Goal: Task Accomplishment & Management: Use online tool/utility

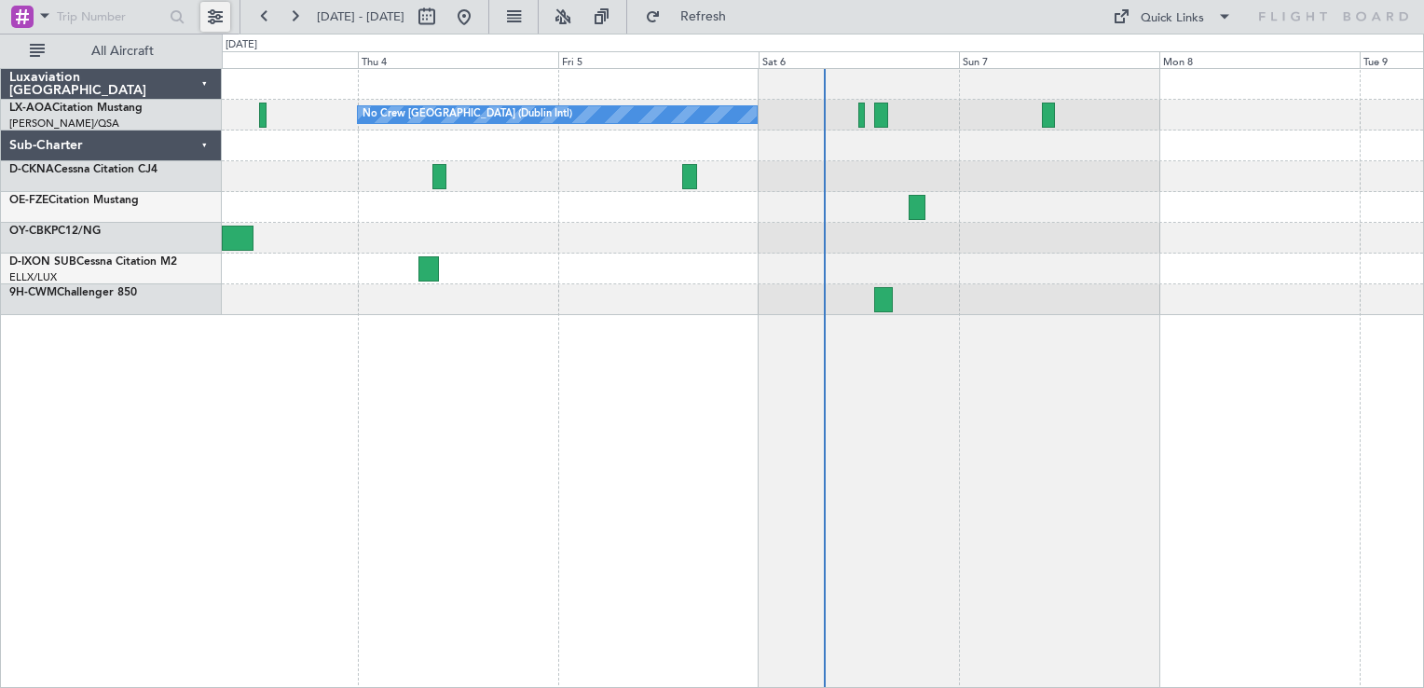
click at [210, 14] on button at bounding box center [215, 17] width 30 height 30
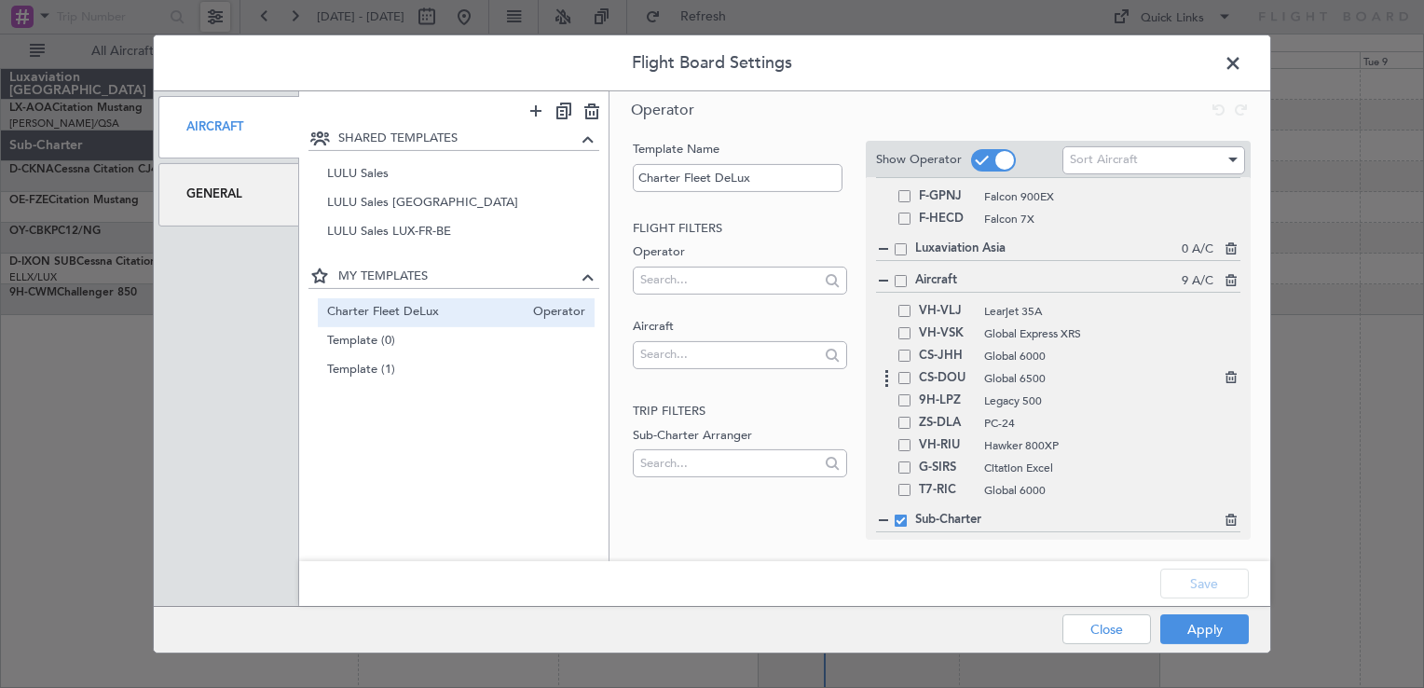
scroll to position [660, 0]
click at [1108, 175] on div "Sort Aircraft" at bounding box center [1153, 163] width 183 height 28
click at [1097, 158] on span "Sort Aircraft" at bounding box center [1104, 159] width 68 height 17
click at [1098, 157] on div at bounding box center [712, 344] width 1424 height 688
click at [1105, 157] on span "Sort Aircraft" at bounding box center [1104, 159] width 68 height 17
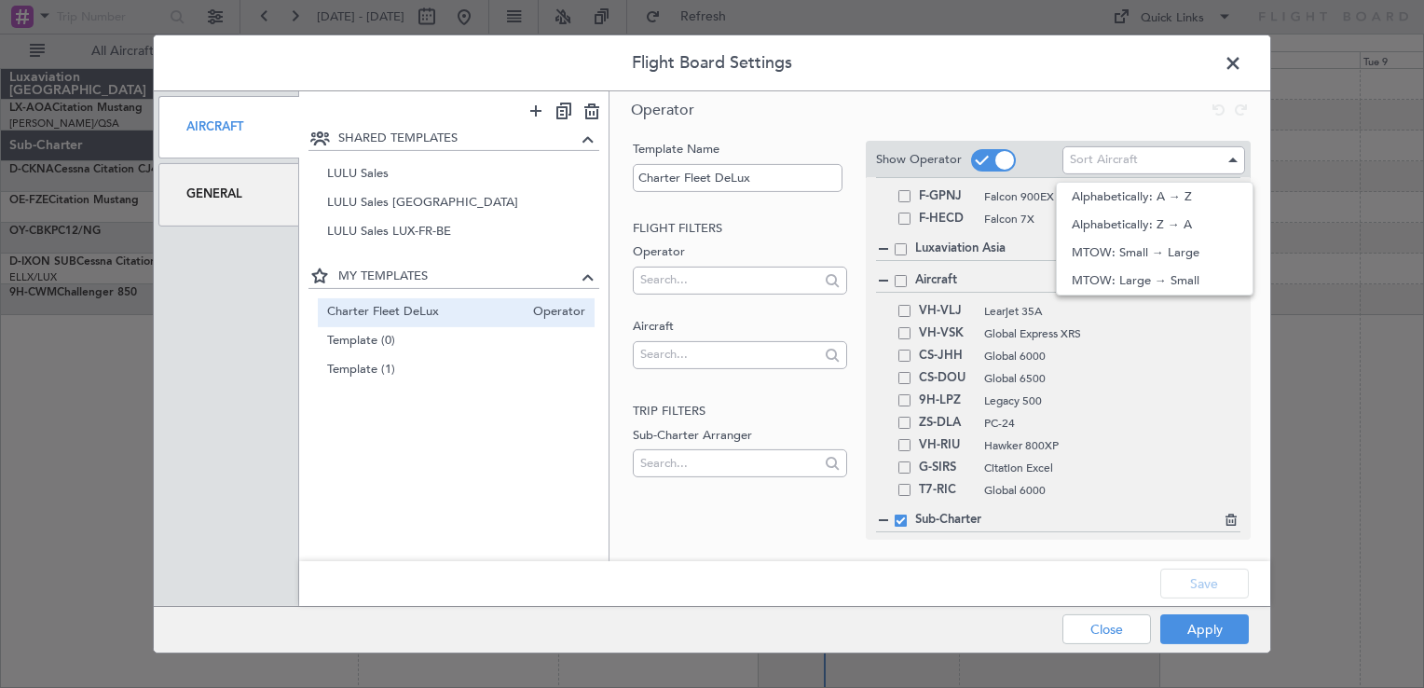
click at [1104, 155] on div at bounding box center [712, 344] width 1424 height 688
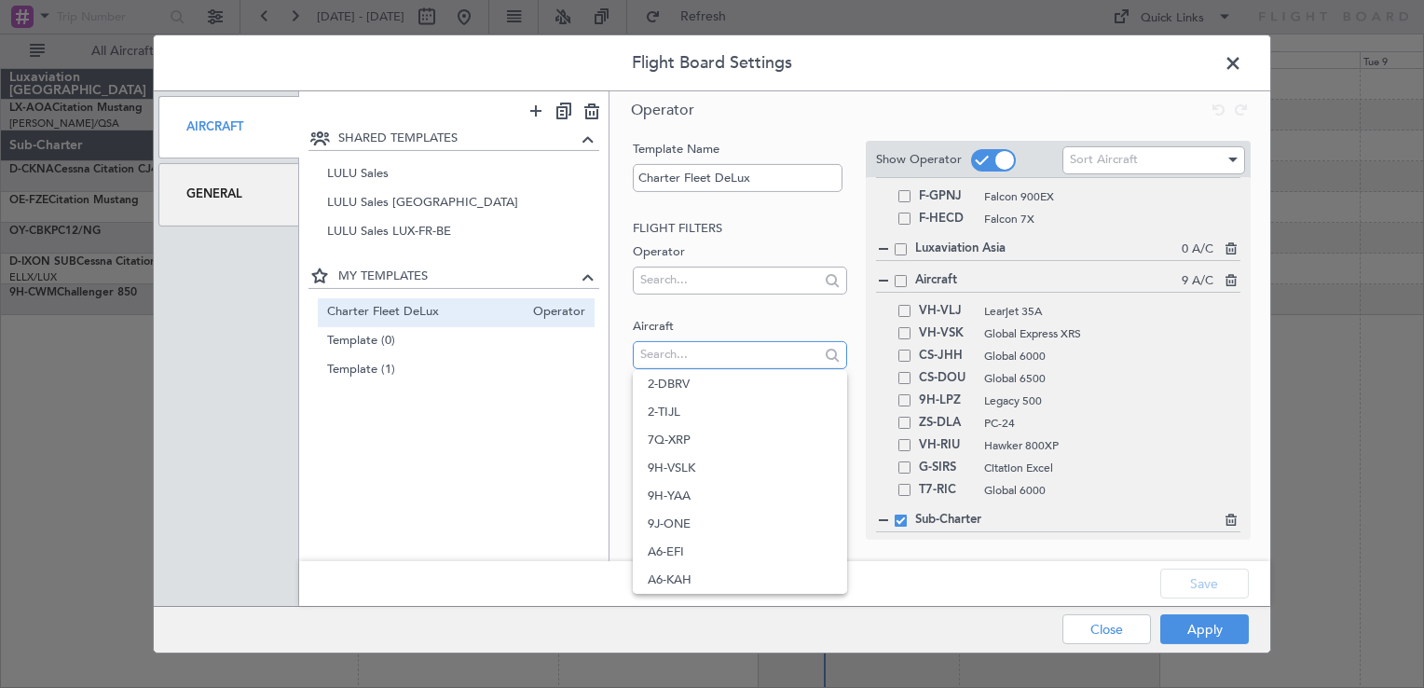
click at [719, 362] on input "text" at bounding box center [729, 354] width 178 height 28
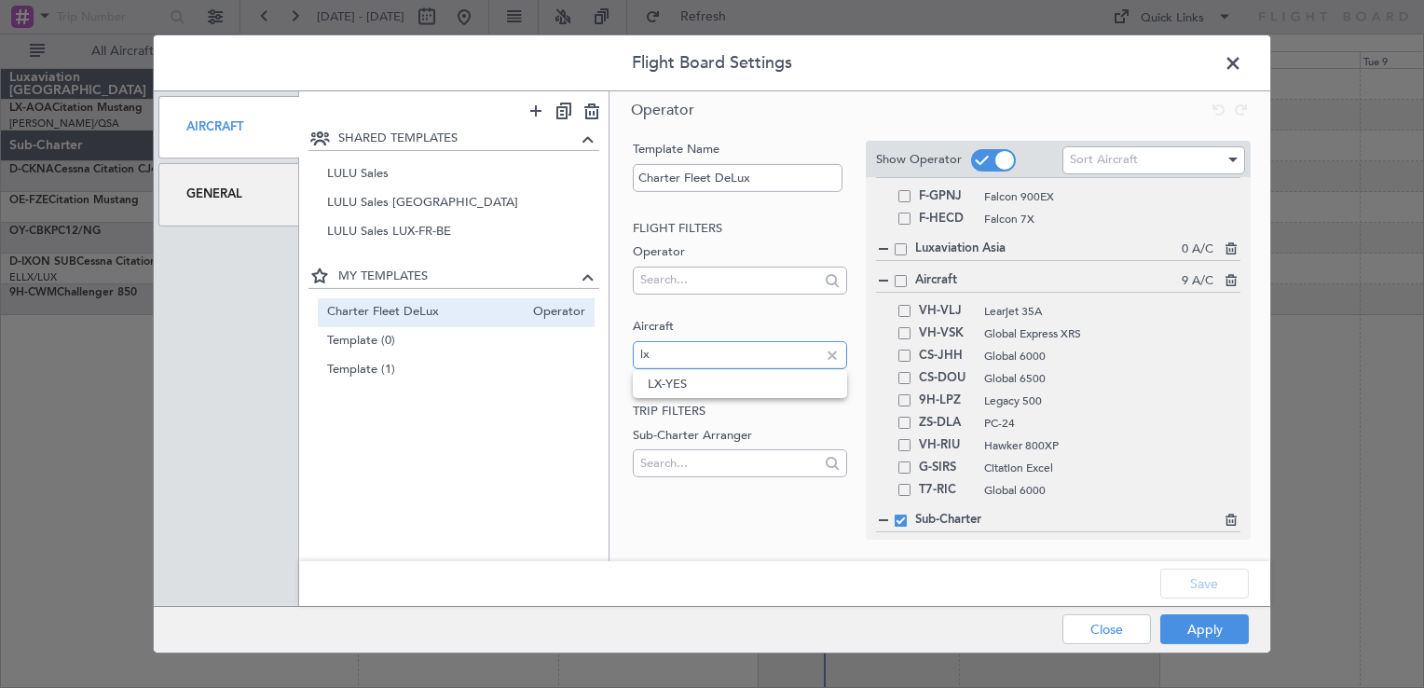
type input "lx"
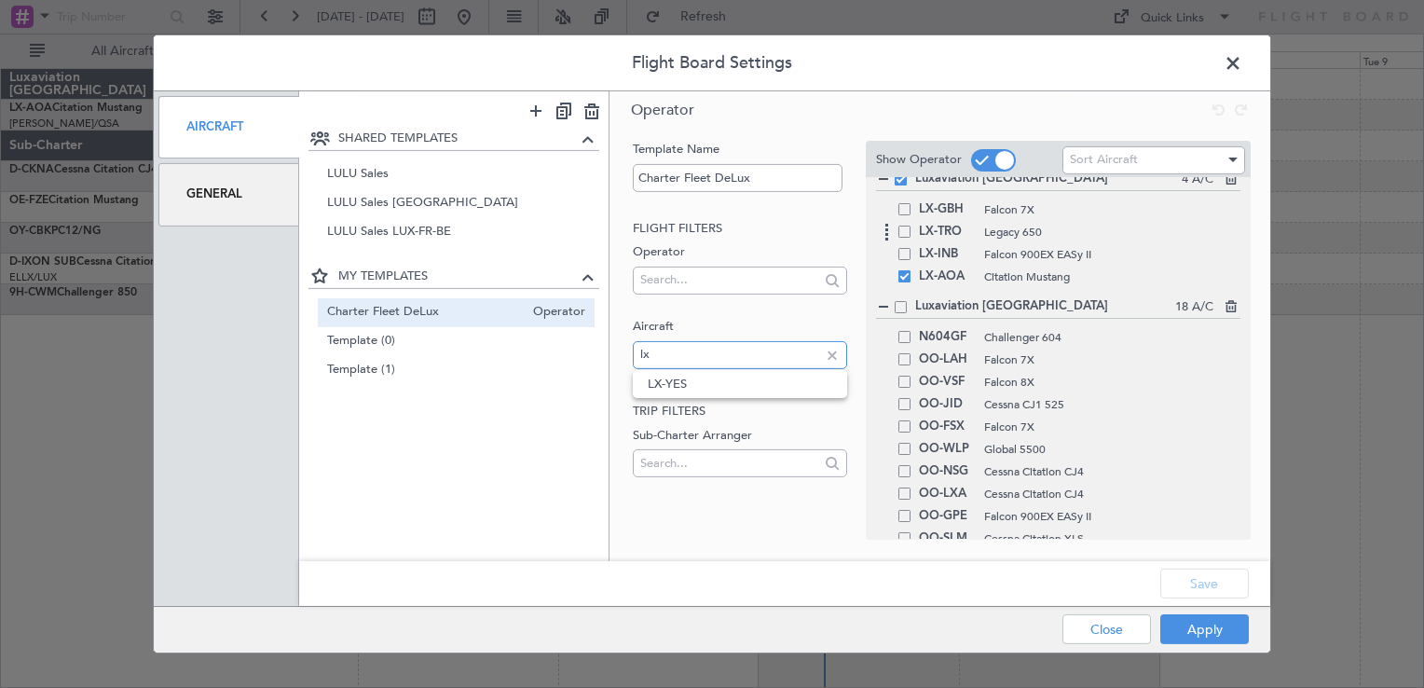
scroll to position [34, 0]
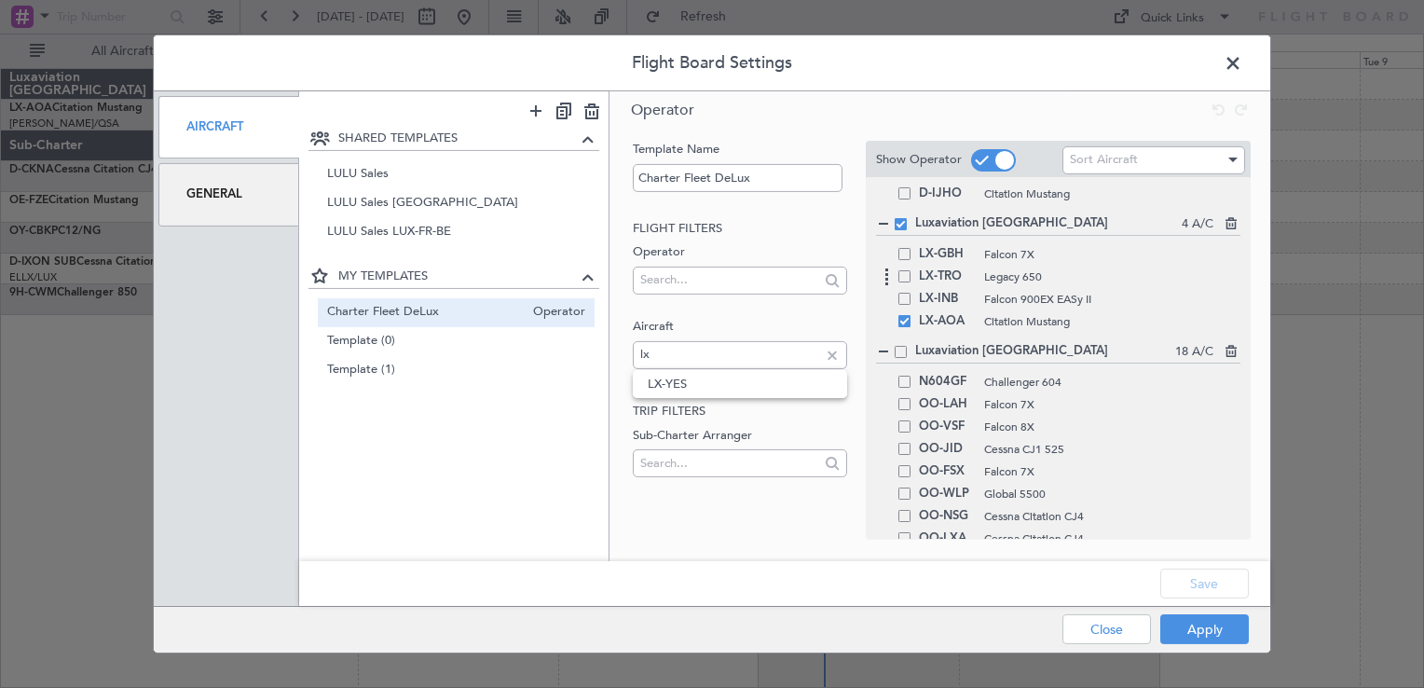
click at [901, 283] on div "LX-TRO Legacy 650" at bounding box center [1058, 277] width 364 height 22
click at [901, 280] on span at bounding box center [904, 276] width 12 height 12
click at [911, 270] on input "checkbox" at bounding box center [911, 270] width 0 height 0
click at [1200, 580] on button "Save" at bounding box center [1204, 583] width 89 height 30
click at [1204, 630] on button "Apply" at bounding box center [1204, 629] width 89 height 30
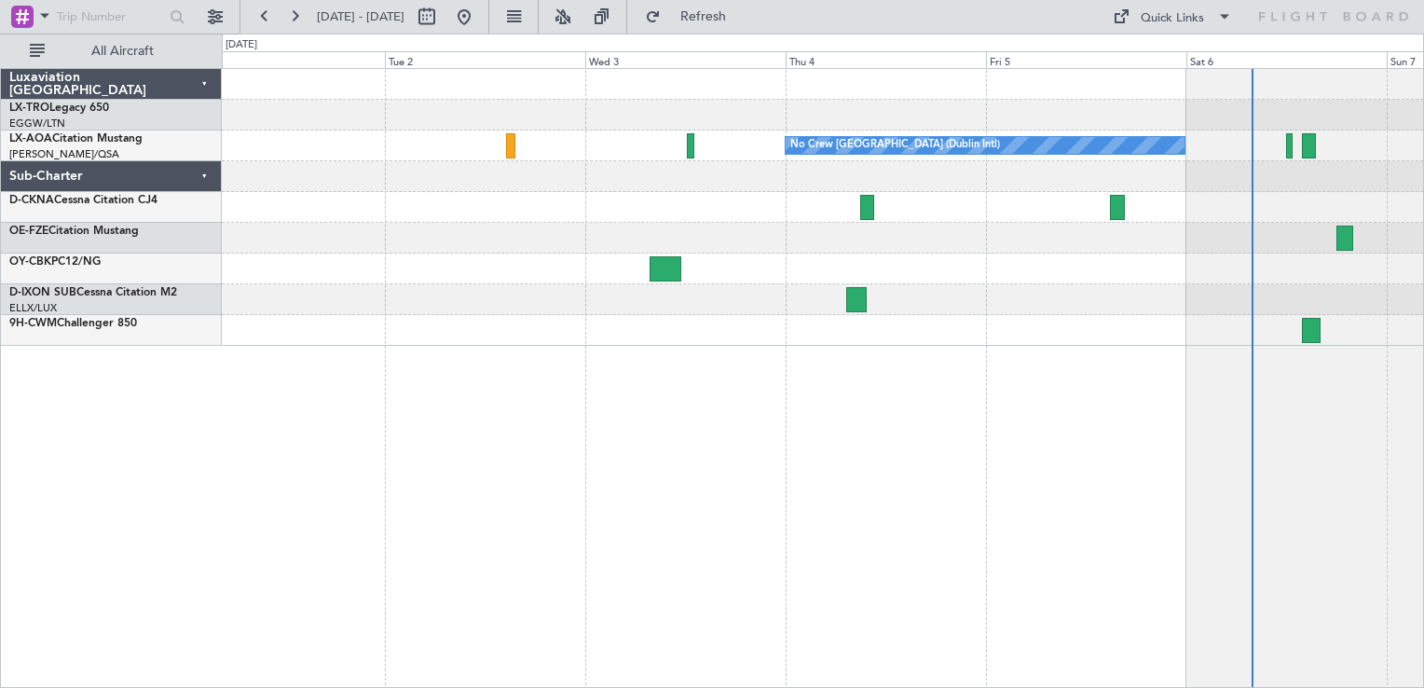
click at [1022, 277] on div "No Crew [GEOGRAPHIC_DATA] (Dublin Intl)" at bounding box center [823, 378] width 1202 height 620
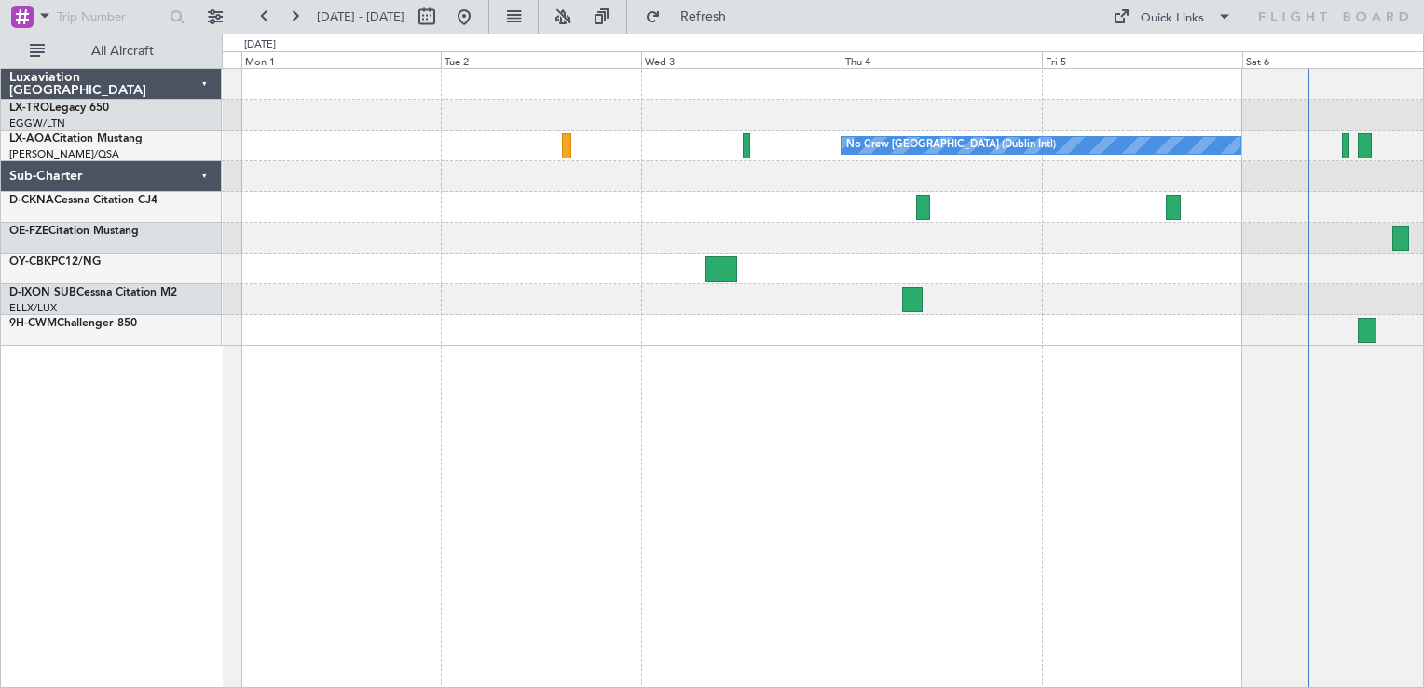
click at [977, 211] on div at bounding box center [822, 207] width 1201 height 31
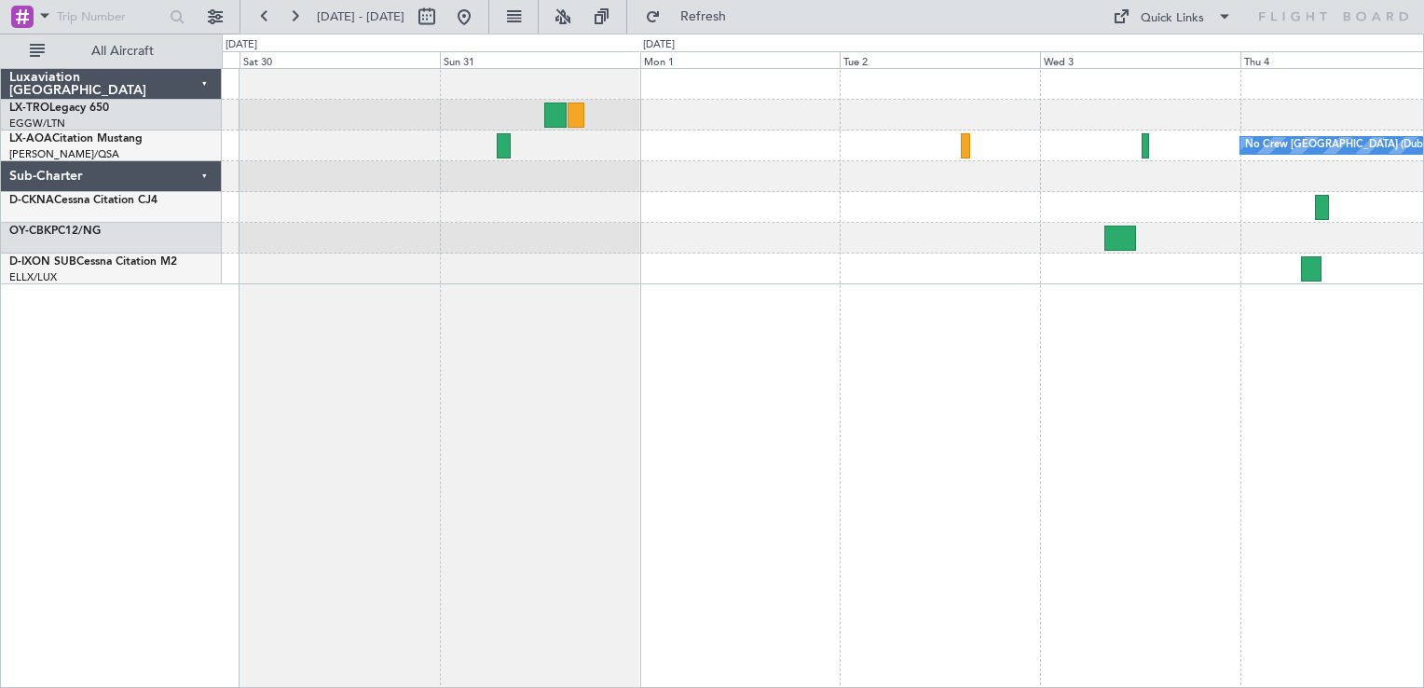
click at [593, 430] on div "No Crew [GEOGRAPHIC_DATA] (Dublin Intl)" at bounding box center [823, 378] width 1202 height 620
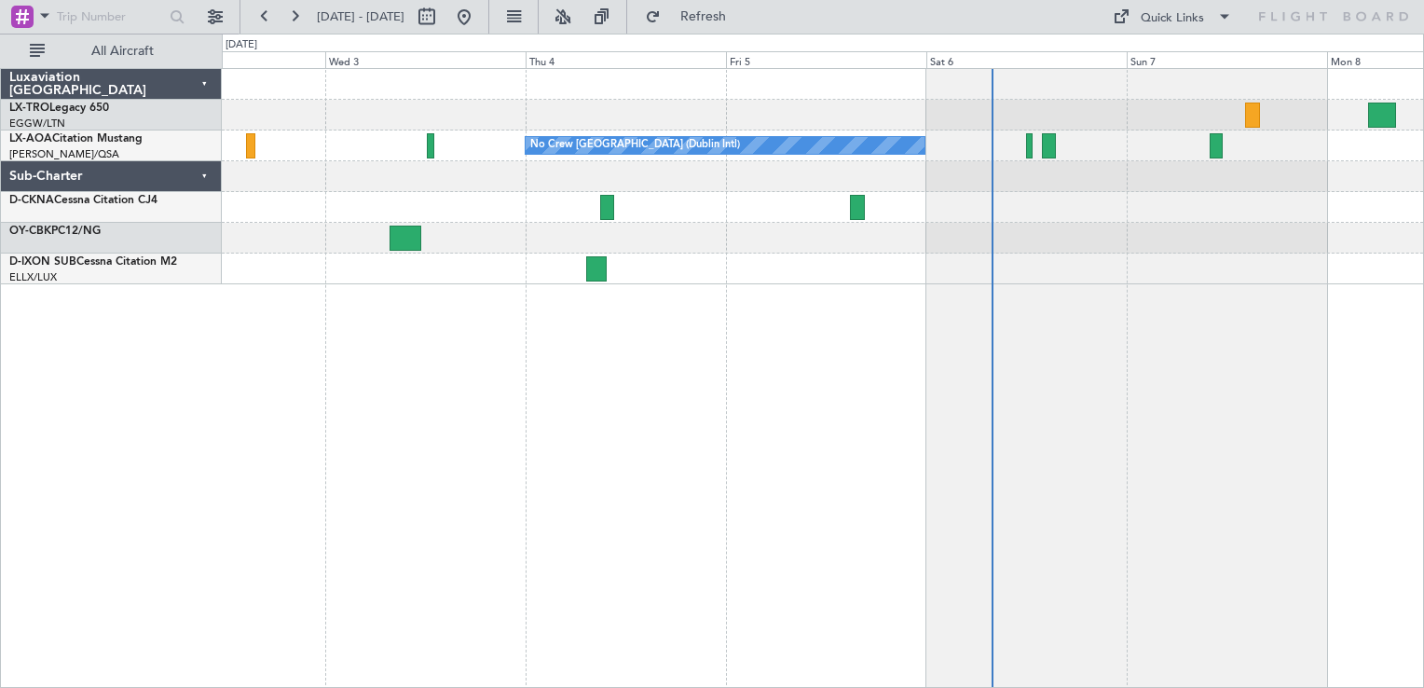
click at [753, 477] on div "Planned Maint Dusseldorf No Crew [GEOGRAPHIC_DATA] (Dublin Intl)" at bounding box center [823, 378] width 1202 height 620
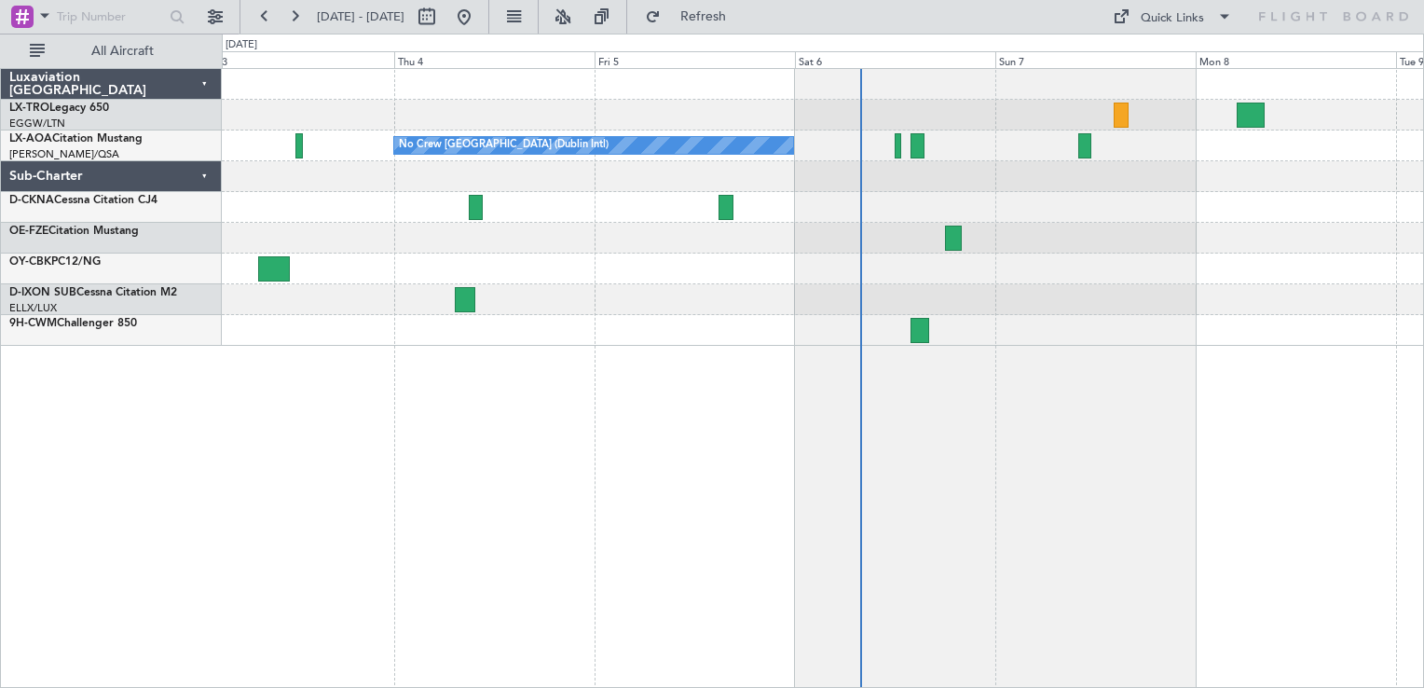
click at [898, 270] on div "Planned Maint Dusseldorf No Crew [GEOGRAPHIC_DATA] (Dublin Intl)" at bounding box center [822, 207] width 1201 height 277
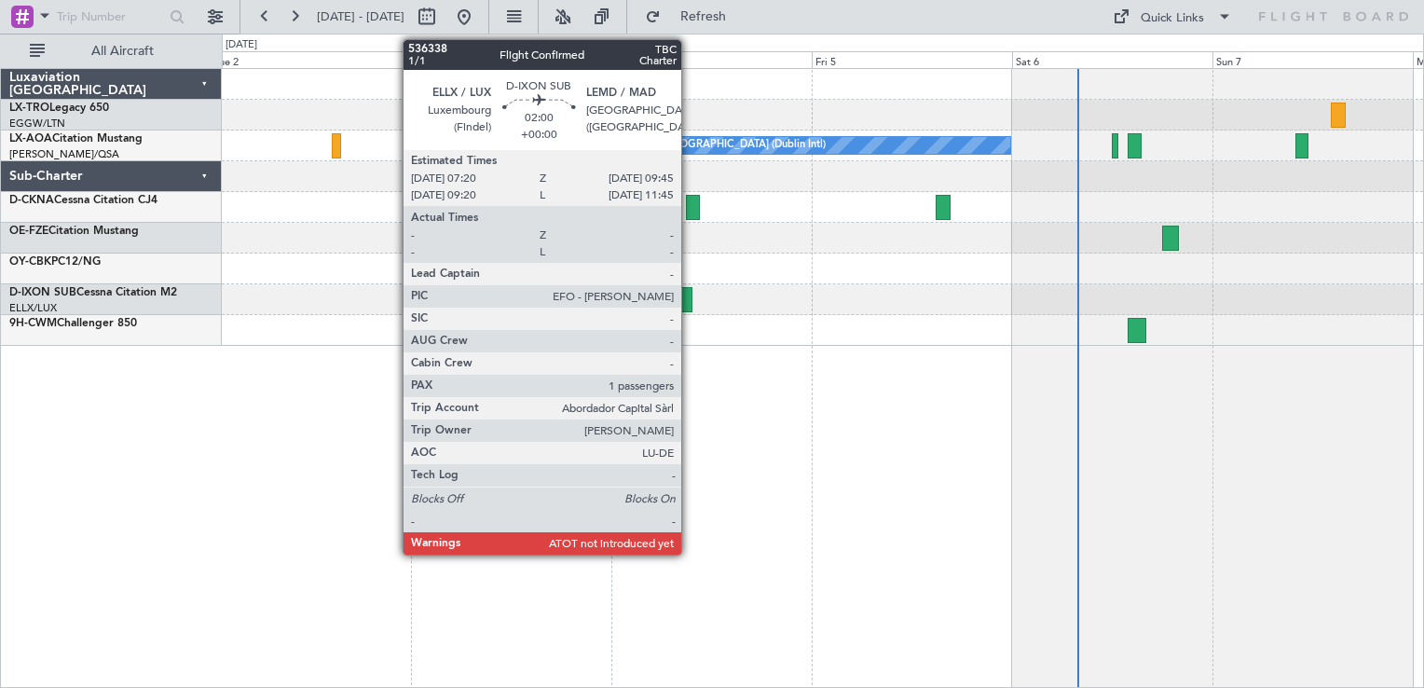
click at [684, 304] on div at bounding box center [682, 299] width 20 height 25
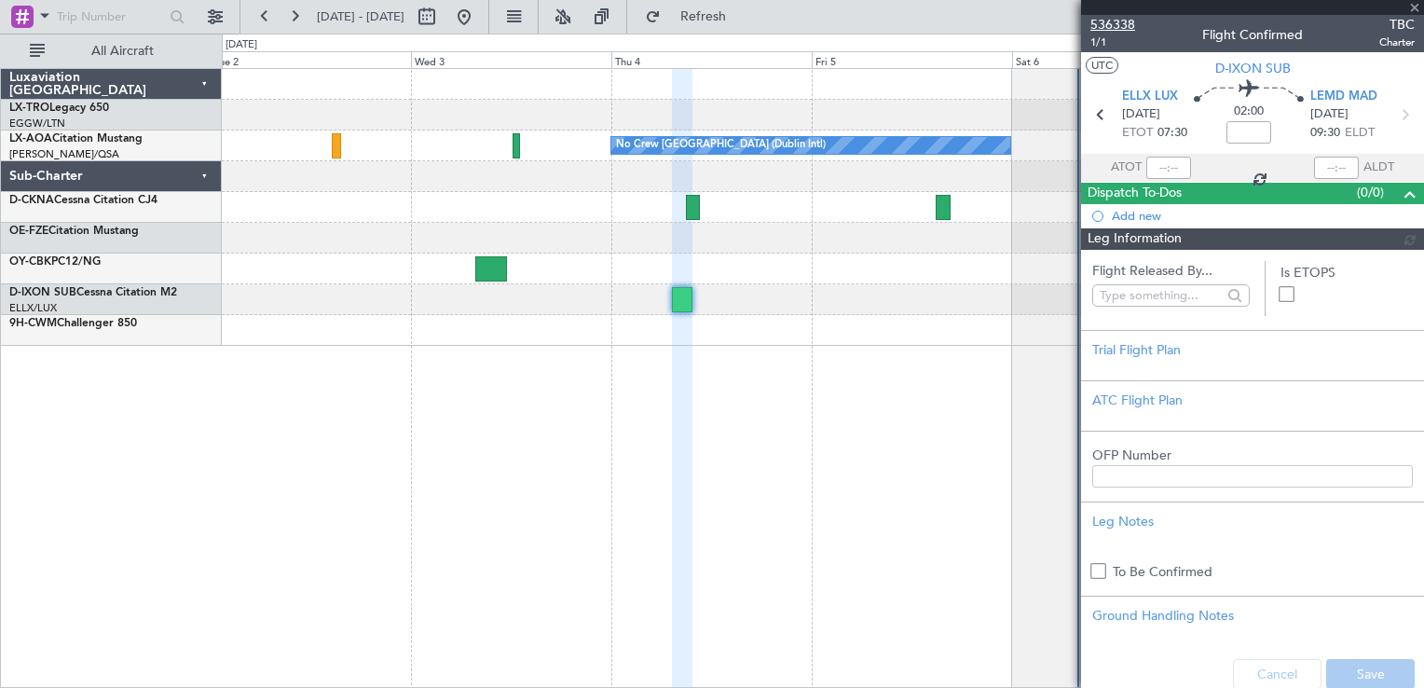
click at [1111, 24] on span "536338" at bounding box center [1112, 25] width 45 height 20
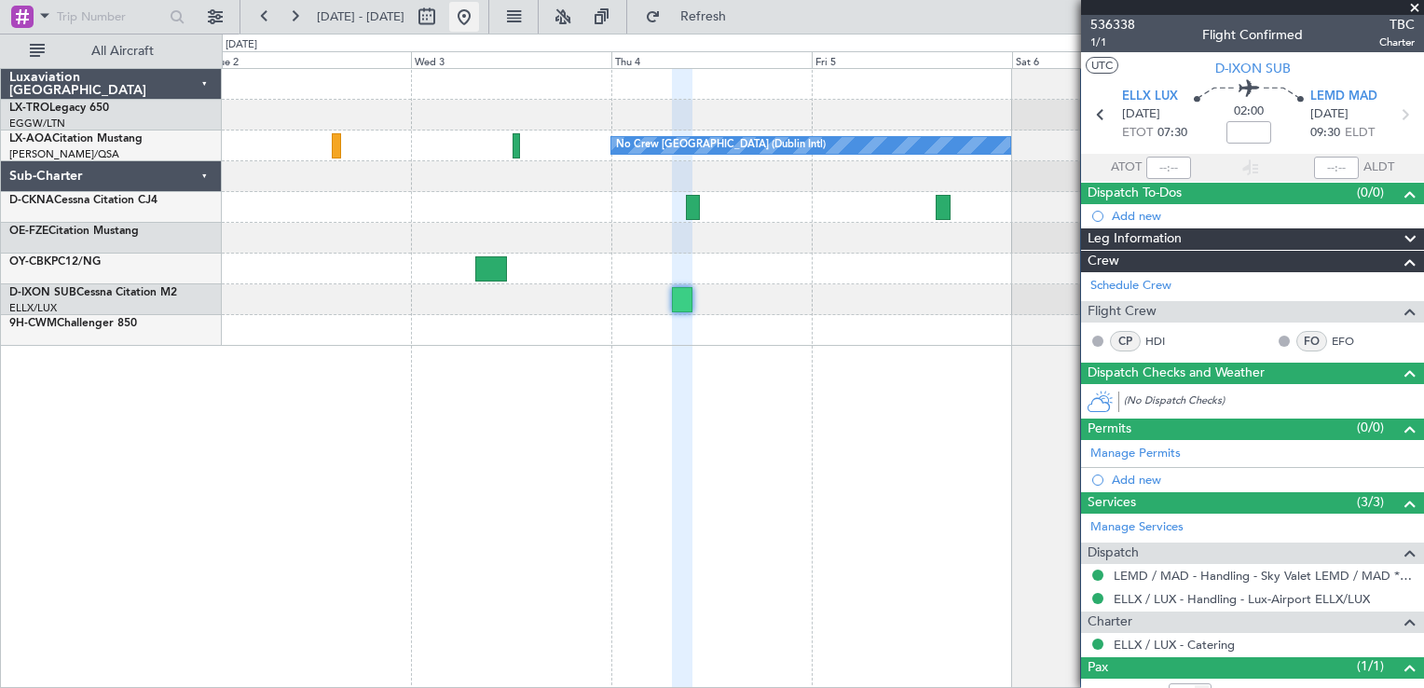
click at [479, 5] on button at bounding box center [464, 17] width 30 height 30
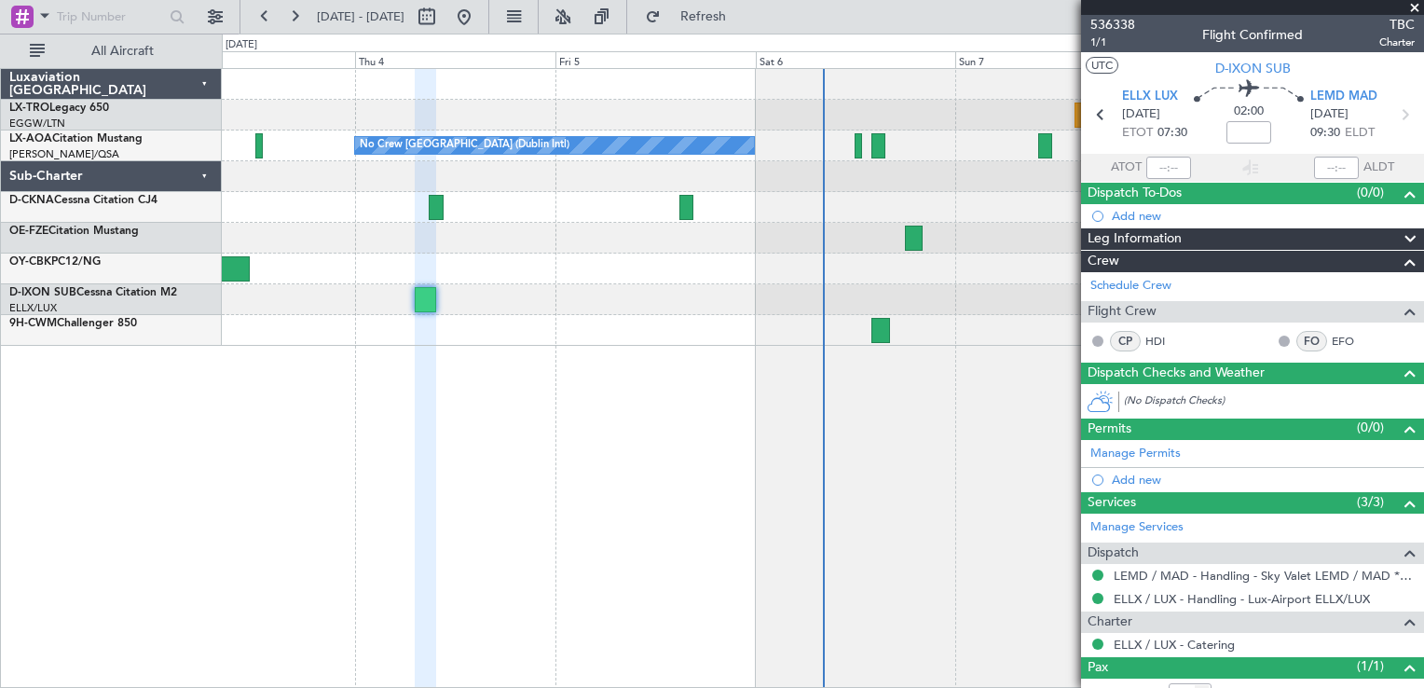
click at [1413, 9] on span at bounding box center [1414, 8] width 19 height 17
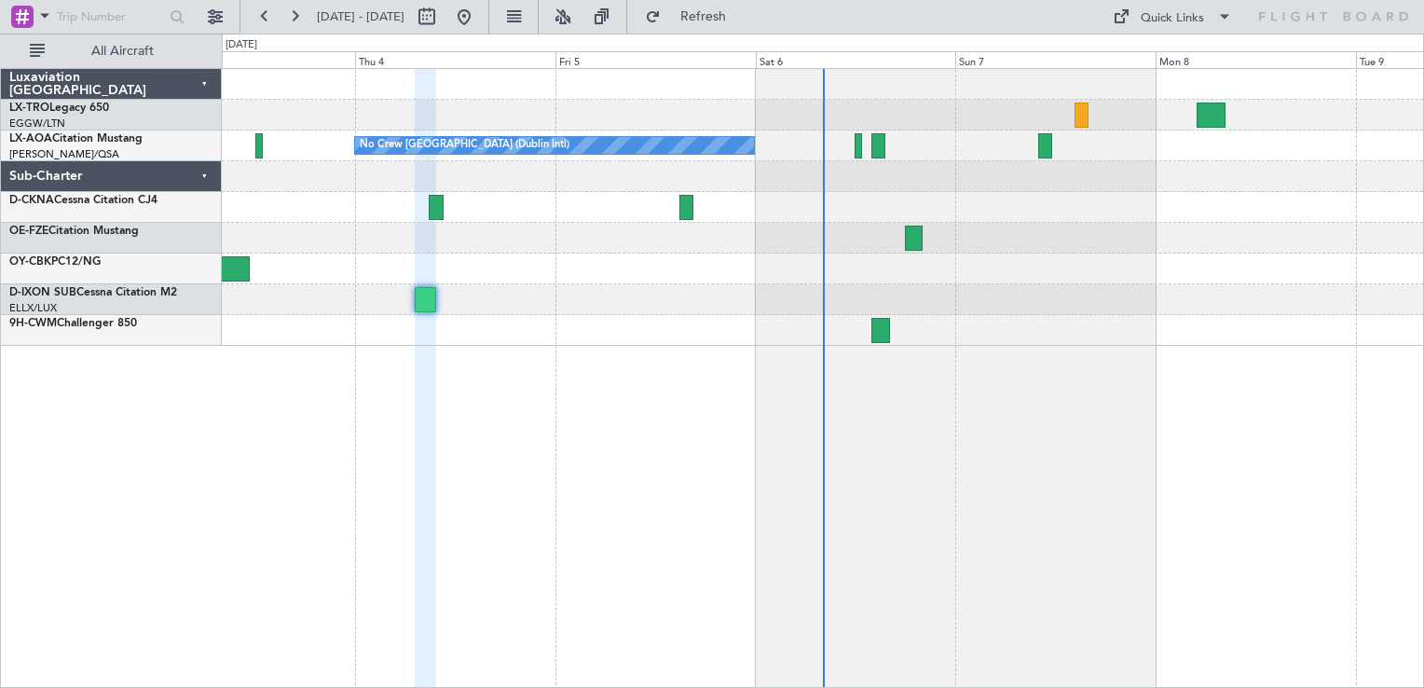
type input "0"
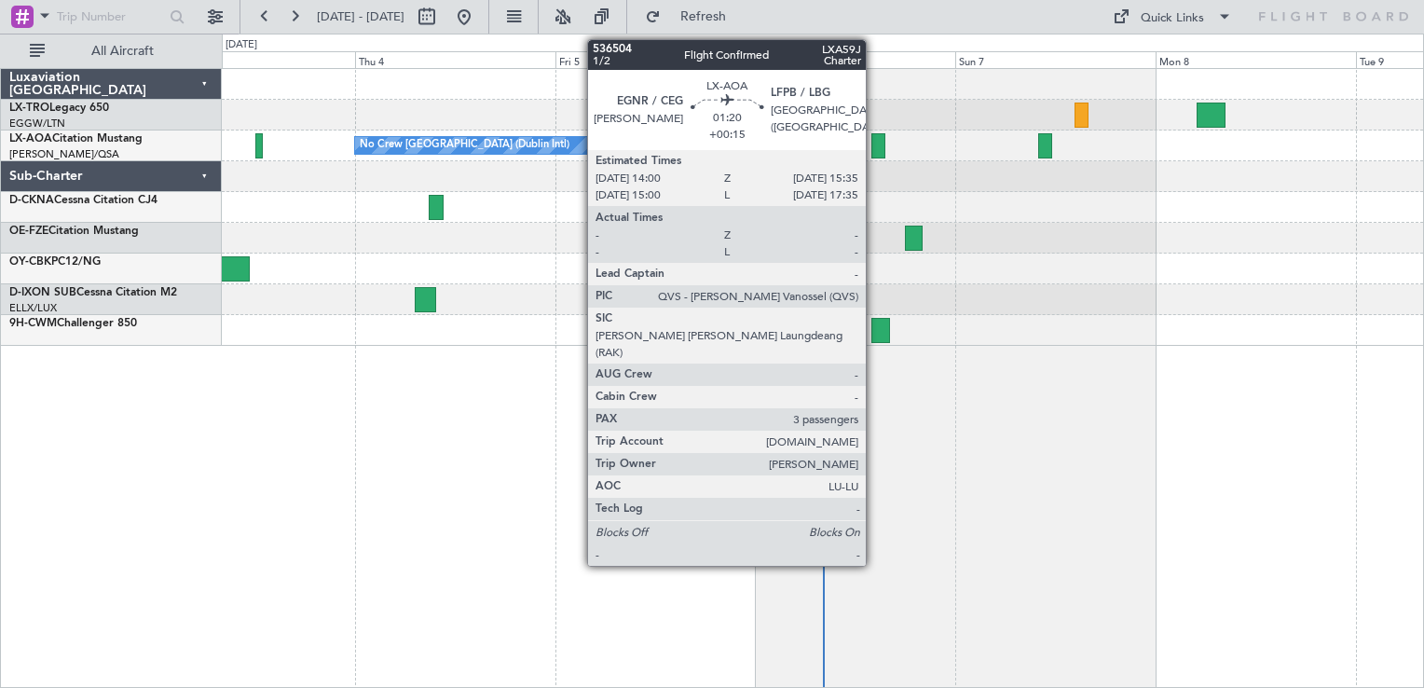
click at [874, 151] on div at bounding box center [878, 145] width 14 height 25
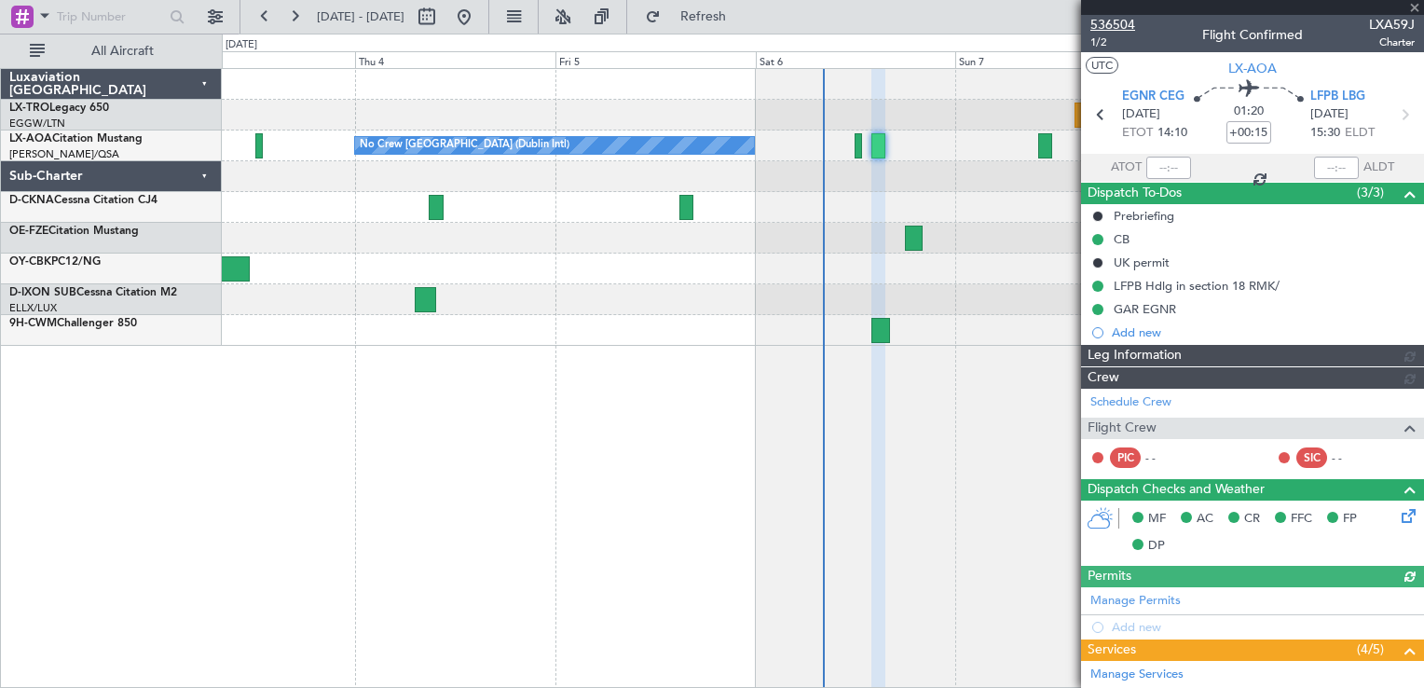
click at [1112, 24] on span "536504" at bounding box center [1112, 25] width 45 height 20
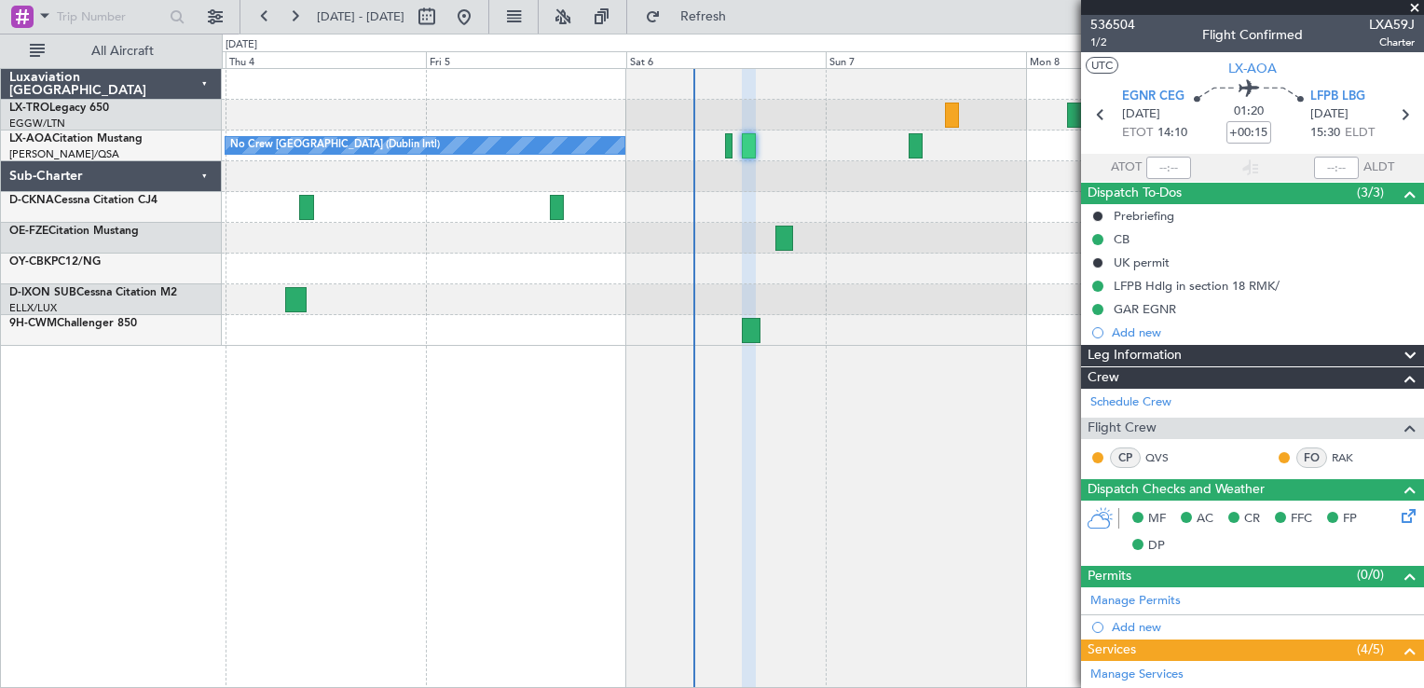
click at [568, 284] on div "Planned Maint Dusseldorf No Crew [GEOGRAPHIC_DATA] (Dublin Intl) No Crew [GEOGR…" at bounding box center [822, 207] width 1201 height 277
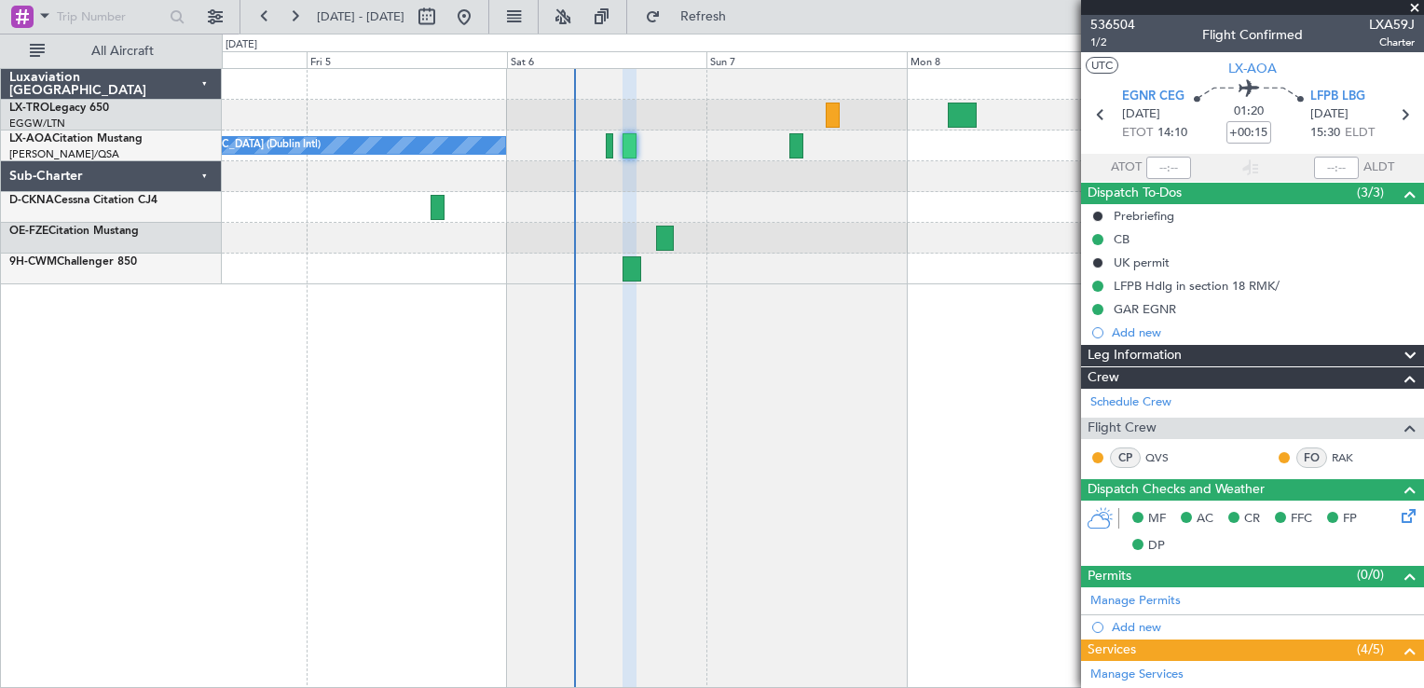
click at [1409, 2] on span at bounding box center [1414, 8] width 19 height 17
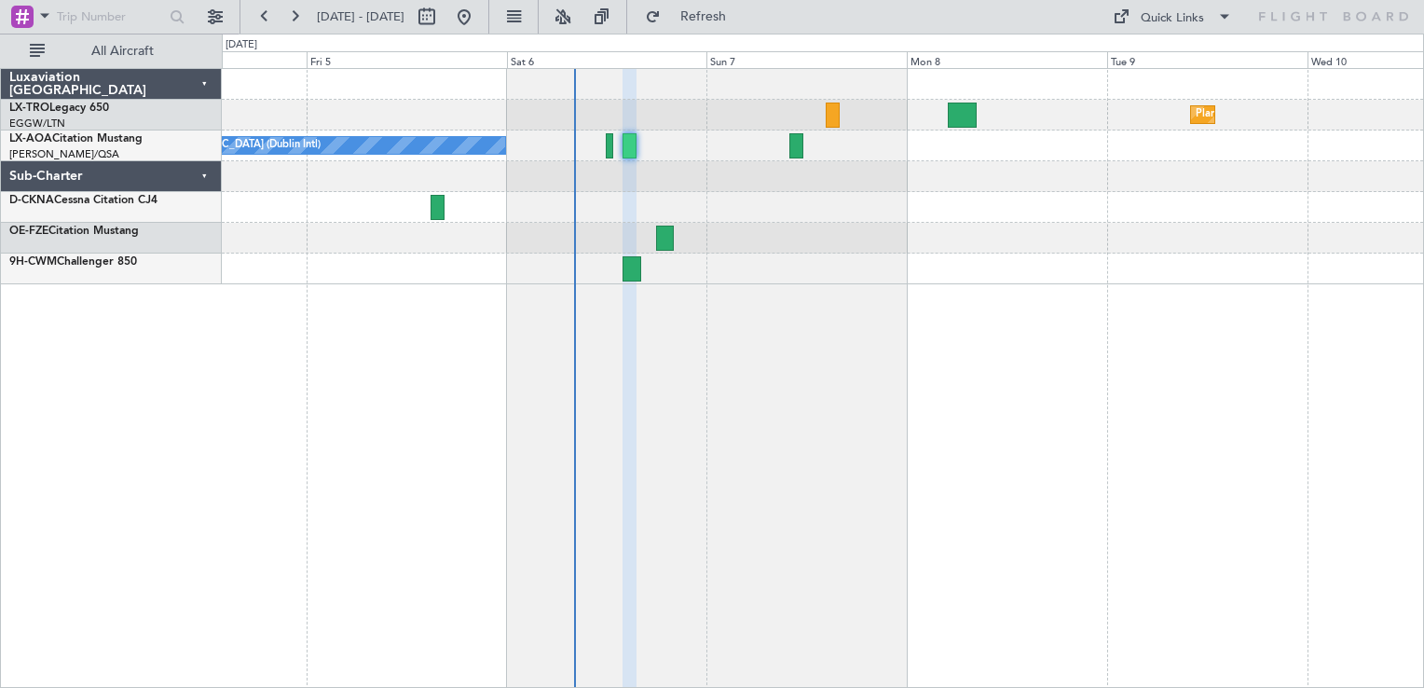
type input "0"
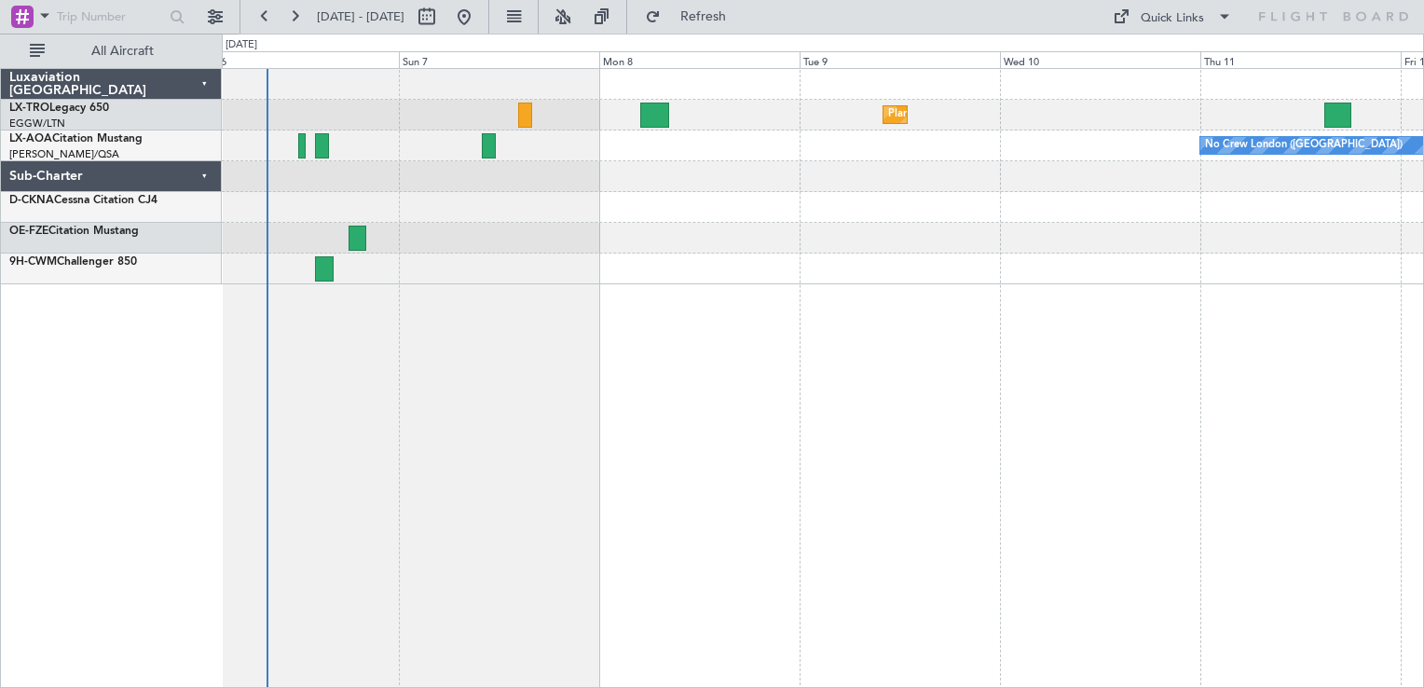
click at [1083, 229] on div "Planned Maint Dusseldorf No Crew [GEOGRAPHIC_DATA] ([GEOGRAPHIC_DATA]) No Crew …" at bounding box center [822, 176] width 1201 height 215
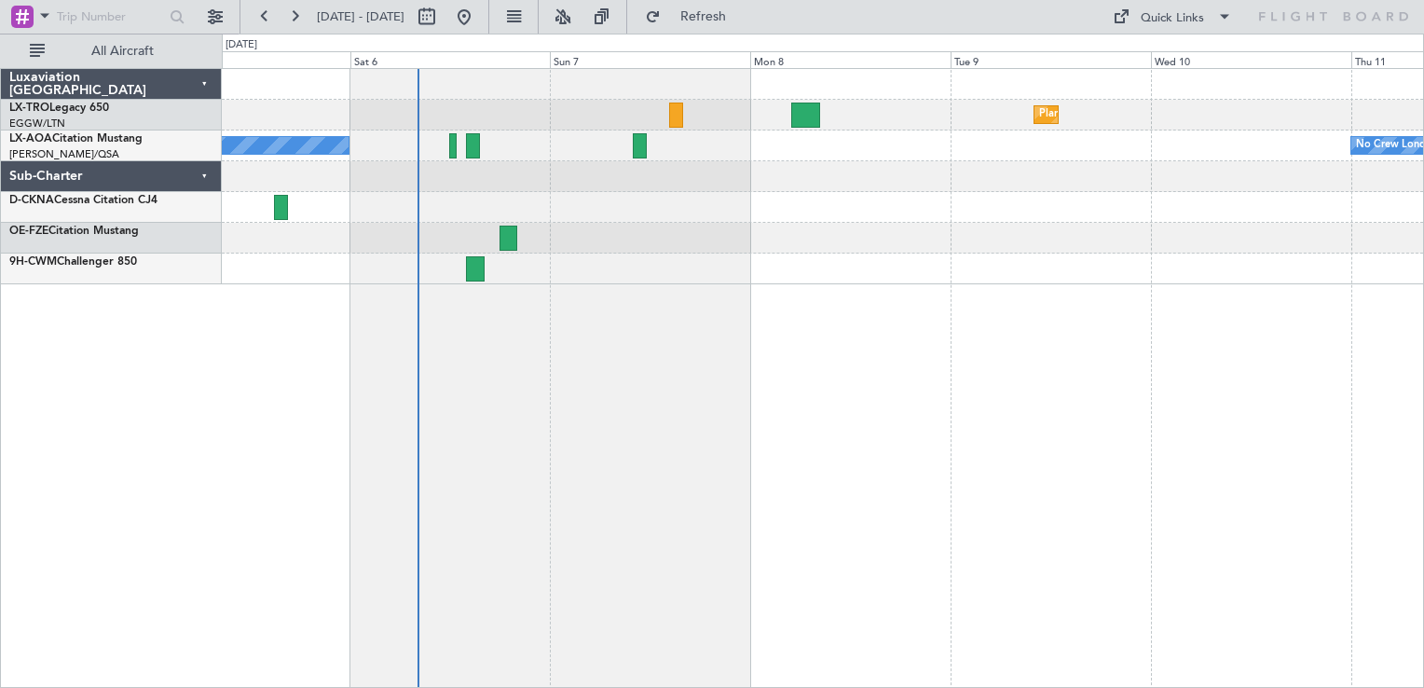
click at [664, 242] on div at bounding box center [822, 238] width 1201 height 31
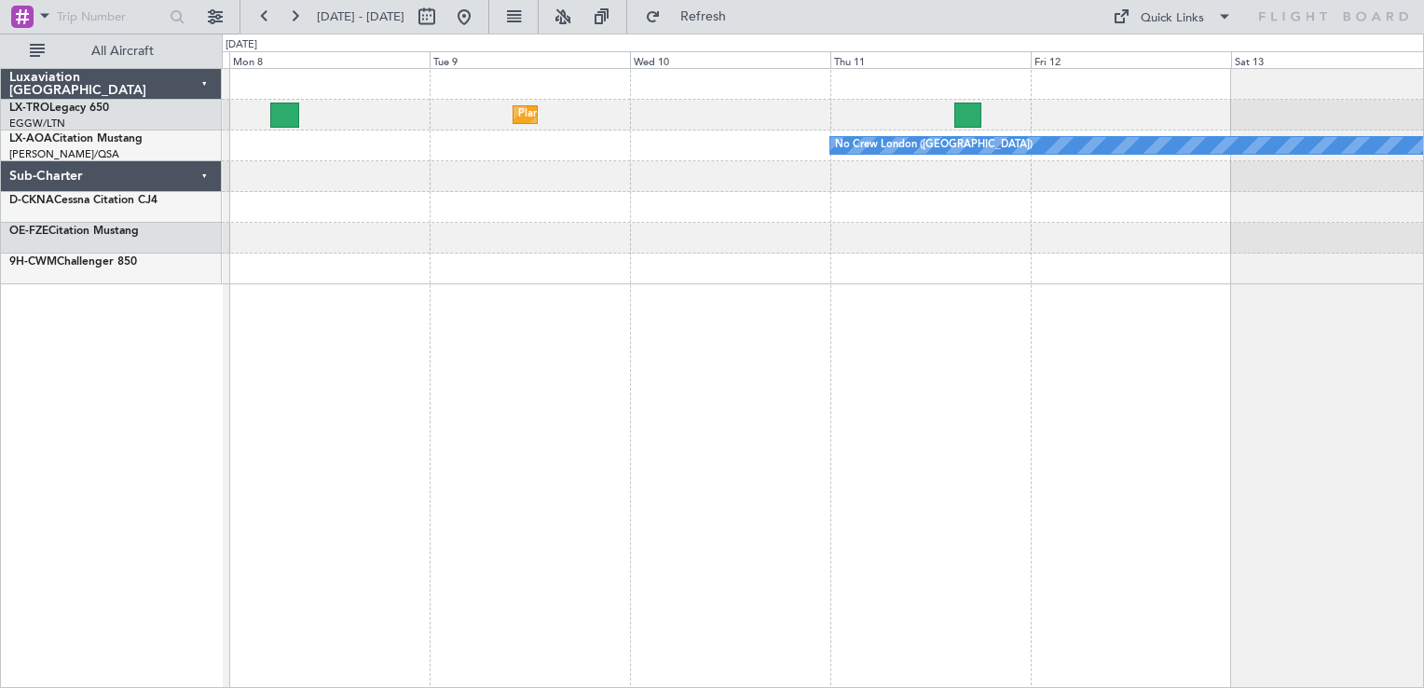
click at [594, 427] on div "Planned Maint Dusseldorf No Crew [GEOGRAPHIC_DATA] ([GEOGRAPHIC_DATA])" at bounding box center [823, 378] width 1202 height 620
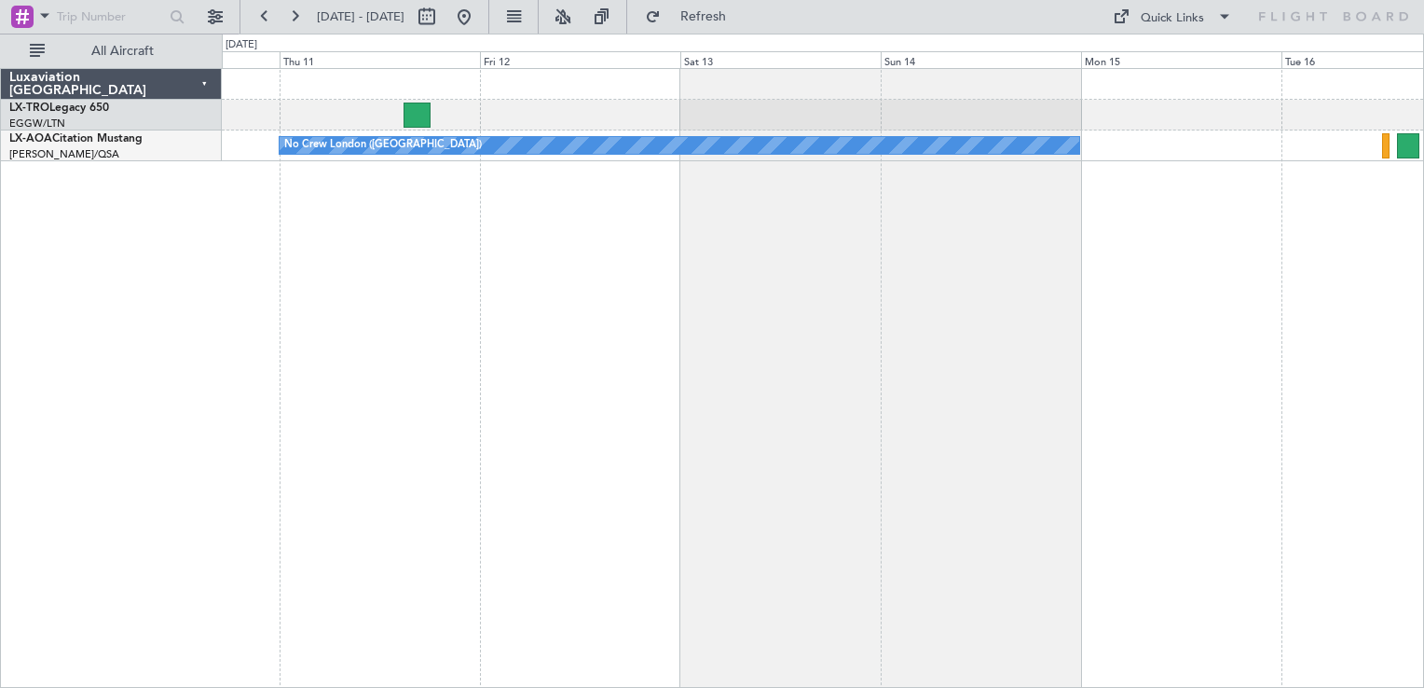
click at [725, 322] on div "Planned Maint Dusseldorf No Crew [GEOGRAPHIC_DATA] ([GEOGRAPHIC_DATA])" at bounding box center [823, 378] width 1202 height 620
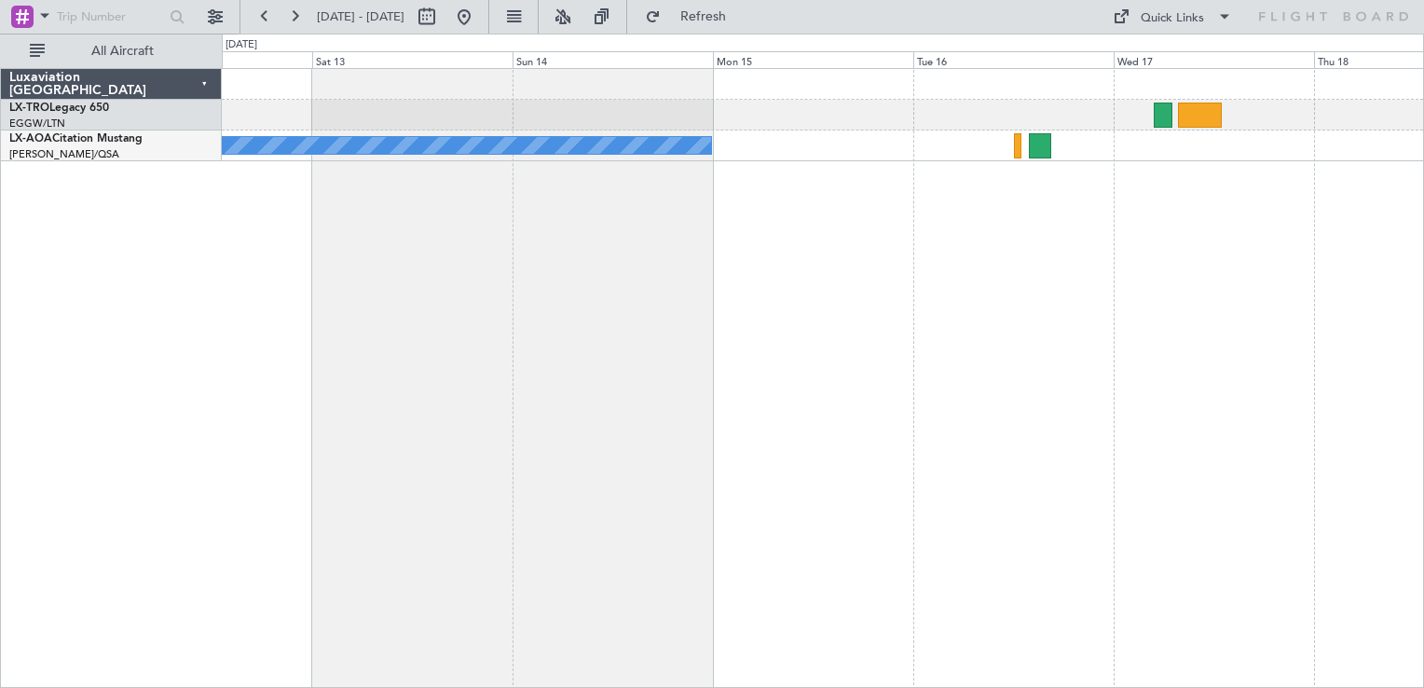
click at [733, 376] on div "No Crew London ([GEOGRAPHIC_DATA])" at bounding box center [823, 378] width 1202 height 620
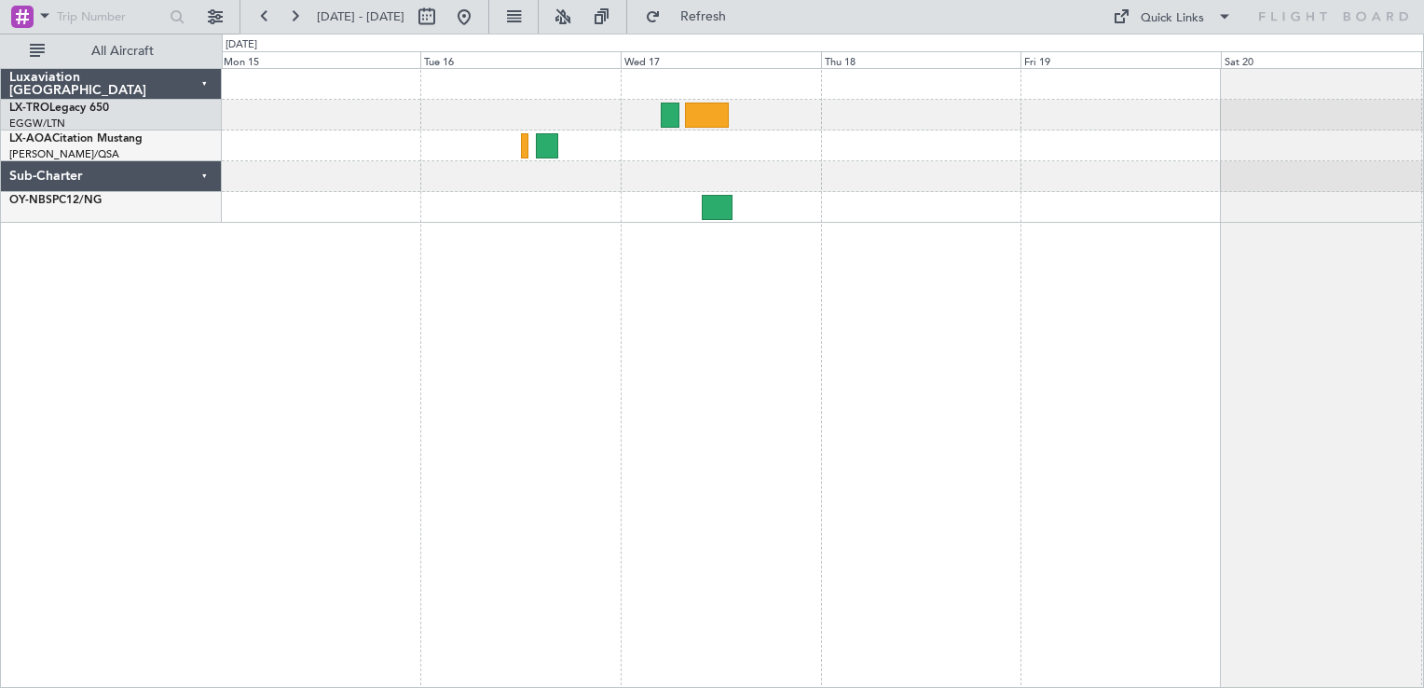
click at [579, 383] on div "No Crew London ([GEOGRAPHIC_DATA])" at bounding box center [823, 378] width 1202 height 620
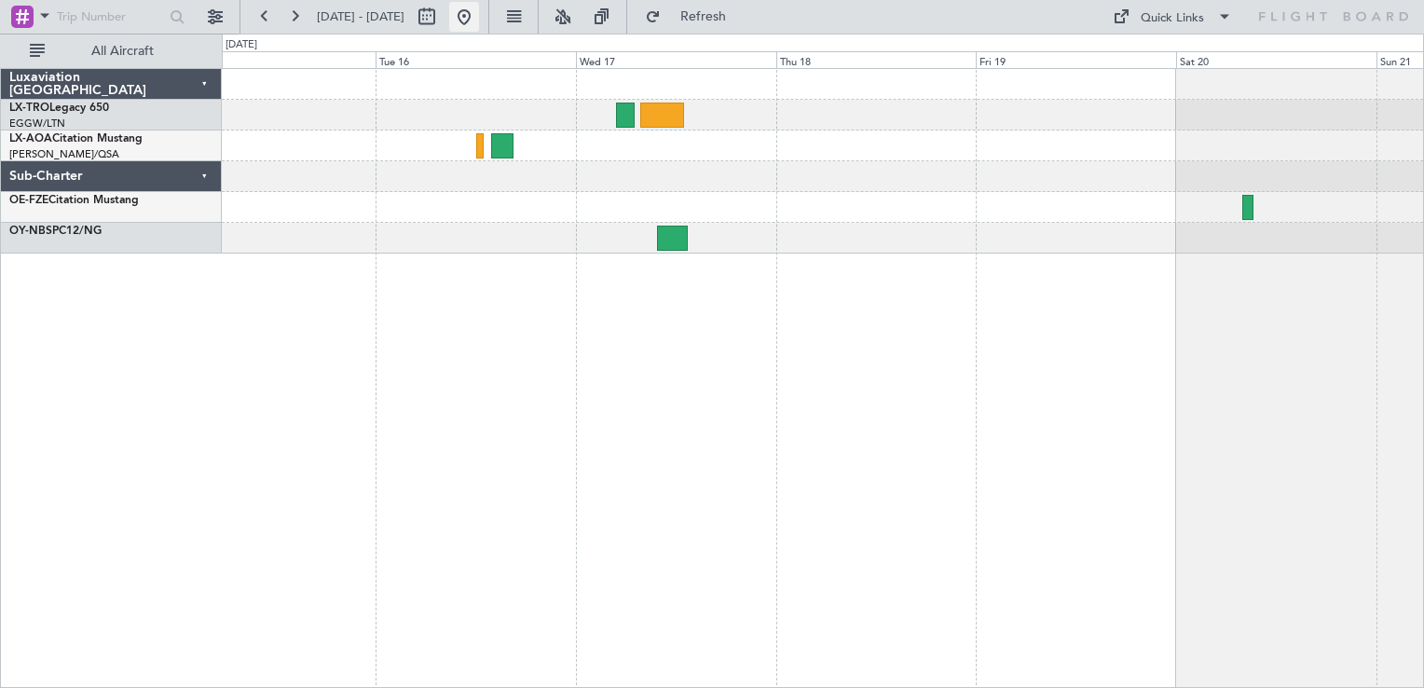
click at [479, 19] on button at bounding box center [464, 17] width 30 height 30
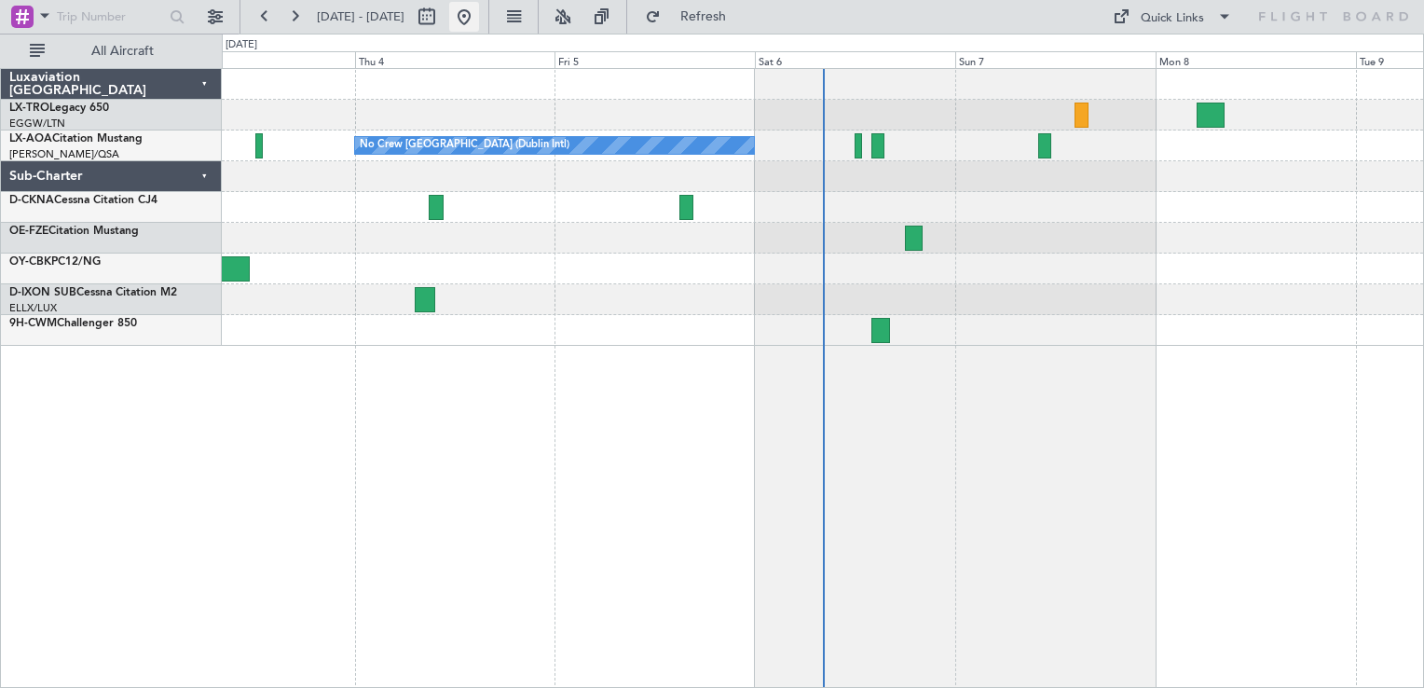
click at [479, 12] on button at bounding box center [464, 17] width 30 height 30
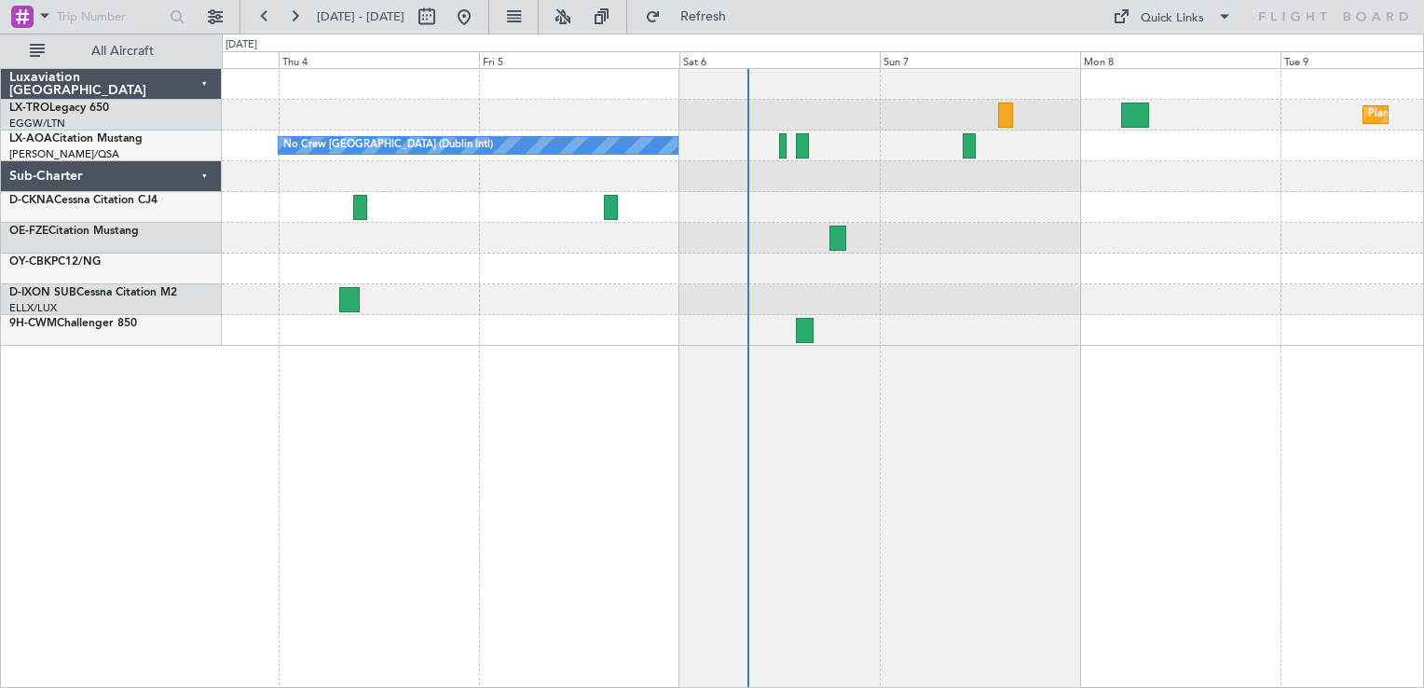
click at [984, 386] on div "Planned Maint Dusseldorf No Crew [GEOGRAPHIC_DATA] (Dublin Intl) No Crew [GEOGR…" at bounding box center [823, 378] width 1202 height 620
